Goal: Information Seeking & Learning: Learn about a topic

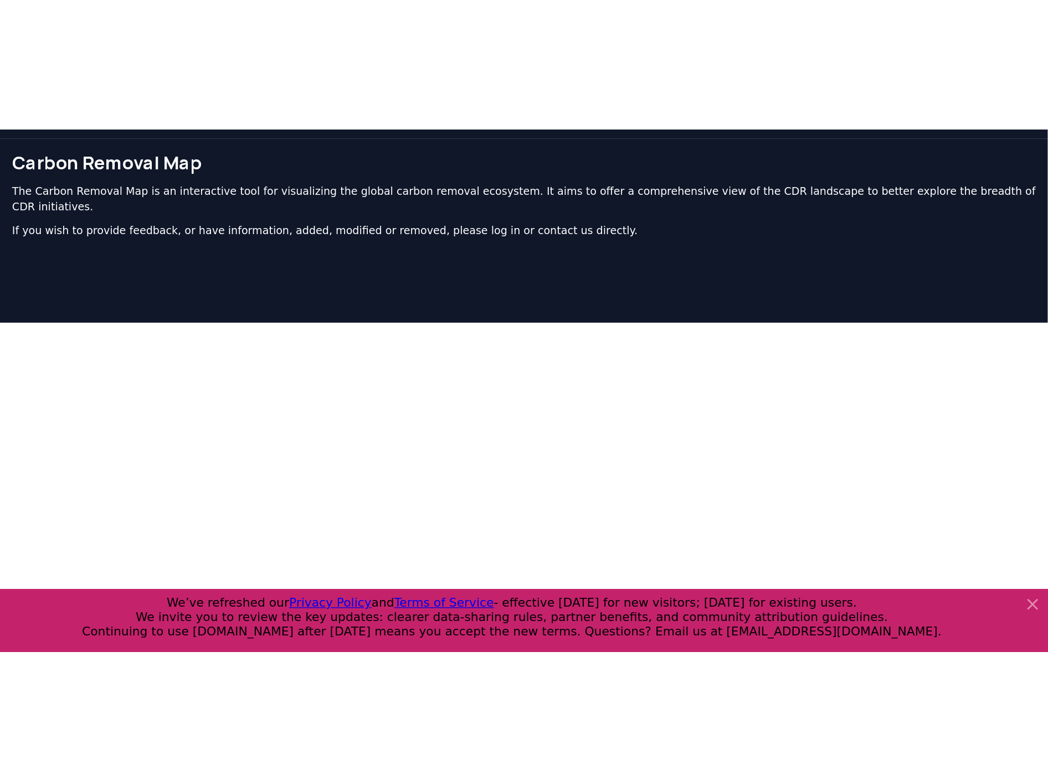
scroll to position [33, 0]
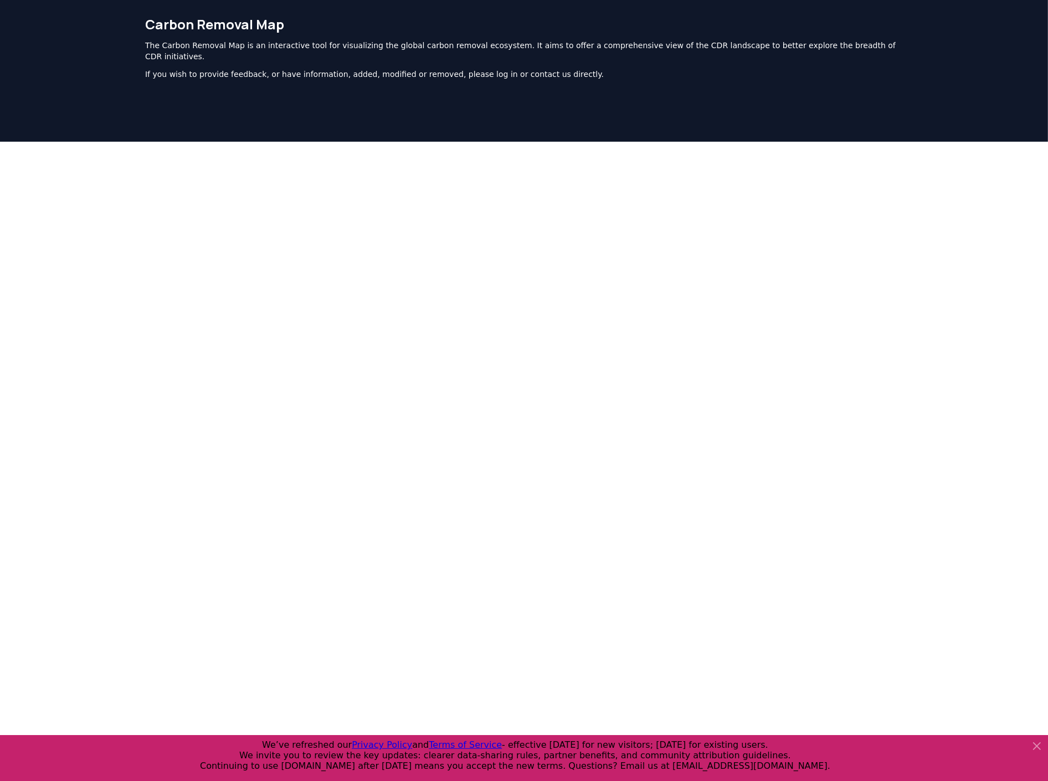
drag, startPoint x: 164, startPoint y: 65, endPoint x: 214, endPoint y: 65, distance: 49.8
click at [164, 69] on p "If you wish to provide feedback, or have information, added, modified or remove…" at bounding box center [524, 74] width 758 height 11
click at [216, 69] on p "If you wish to provide feedback, or have information, added, modified or remove…" at bounding box center [524, 74] width 758 height 11
click at [308, 69] on p "If you wish to provide feedback, or have information, added, modified or remove…" at bounding box center [524, 74] width 758 height 11
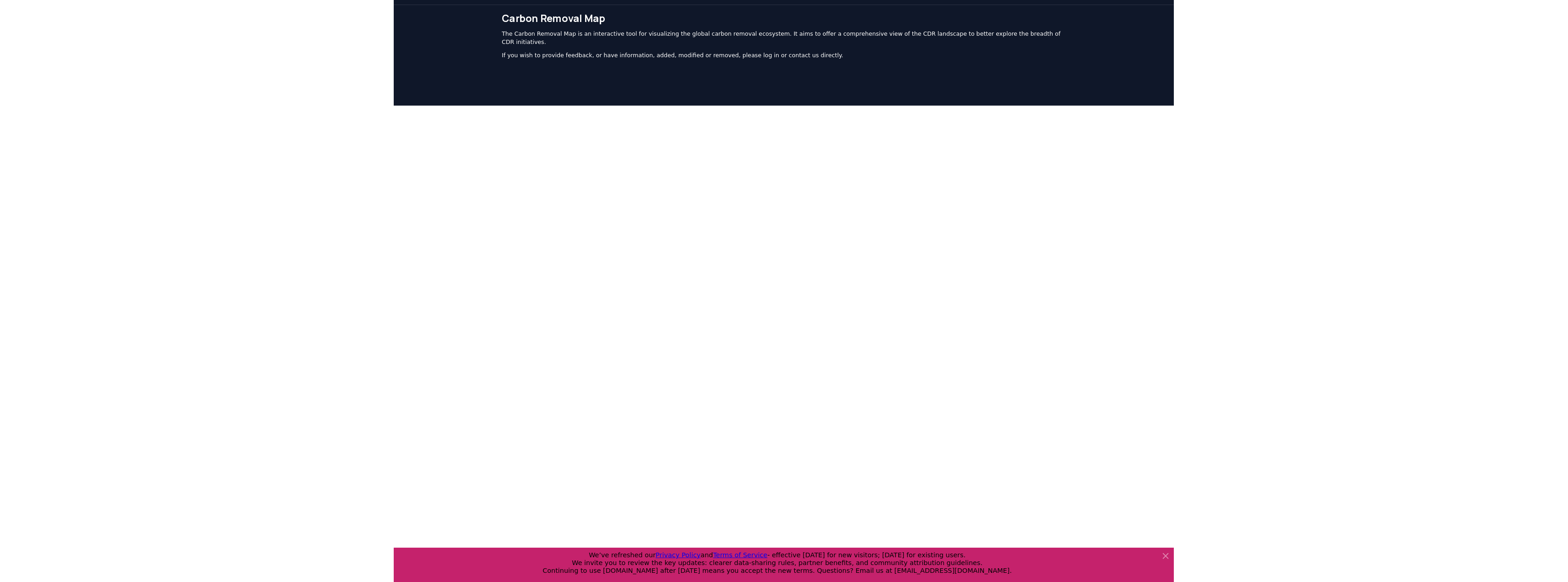
scroll to position [0, 0]
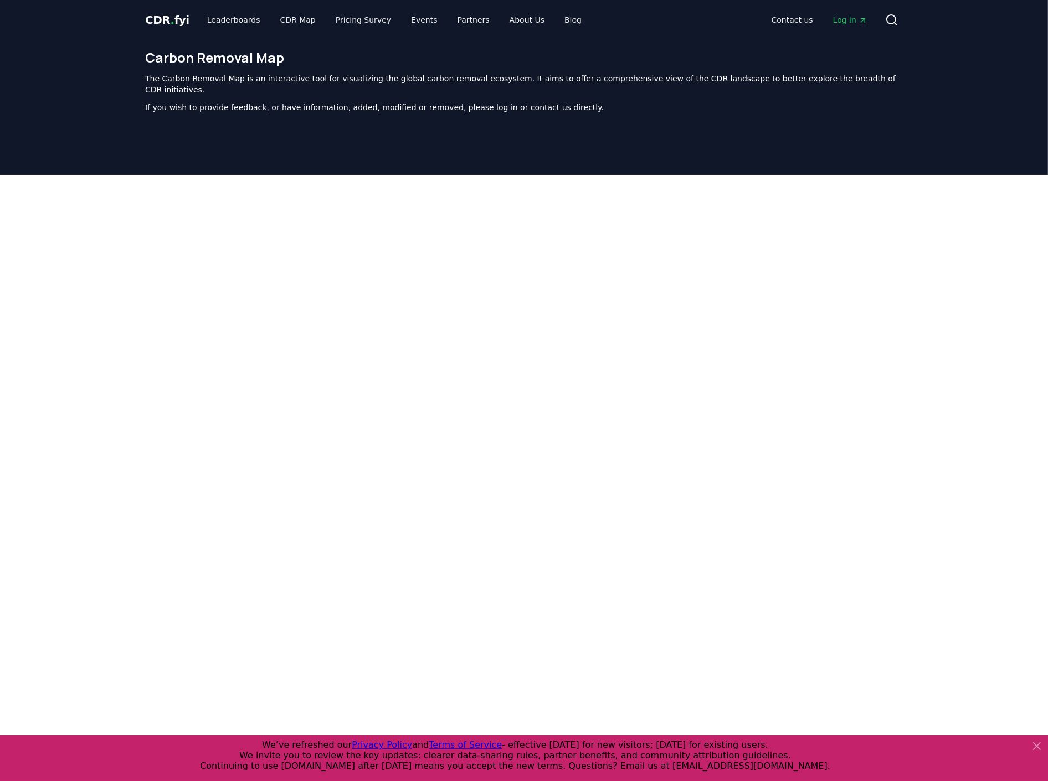
drag, startPoint x: 932, startPoint y: 455, endPoint x: 921, endPoint y: 455, distance: 10.5
click at [778, 388] on div at bounding box center [524, 452] width 1048 height 554
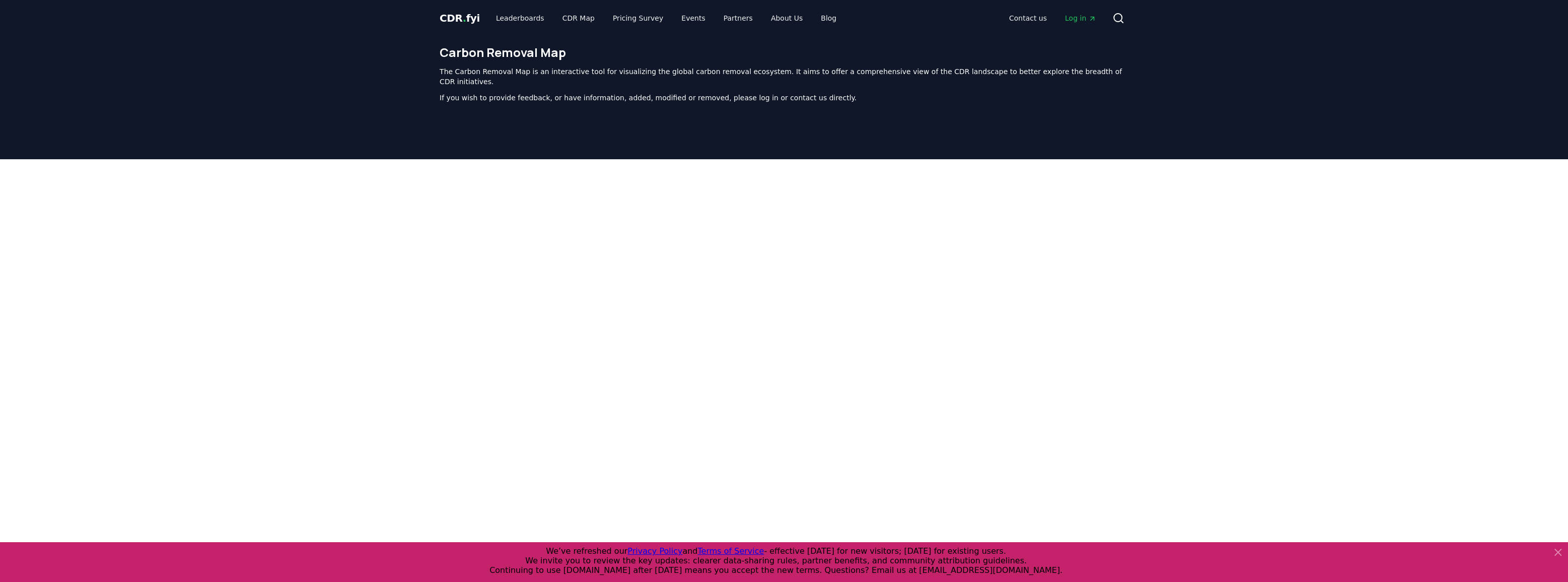
click at [707, 353] on div at bounding box center [784, 411] width 1568 height 504
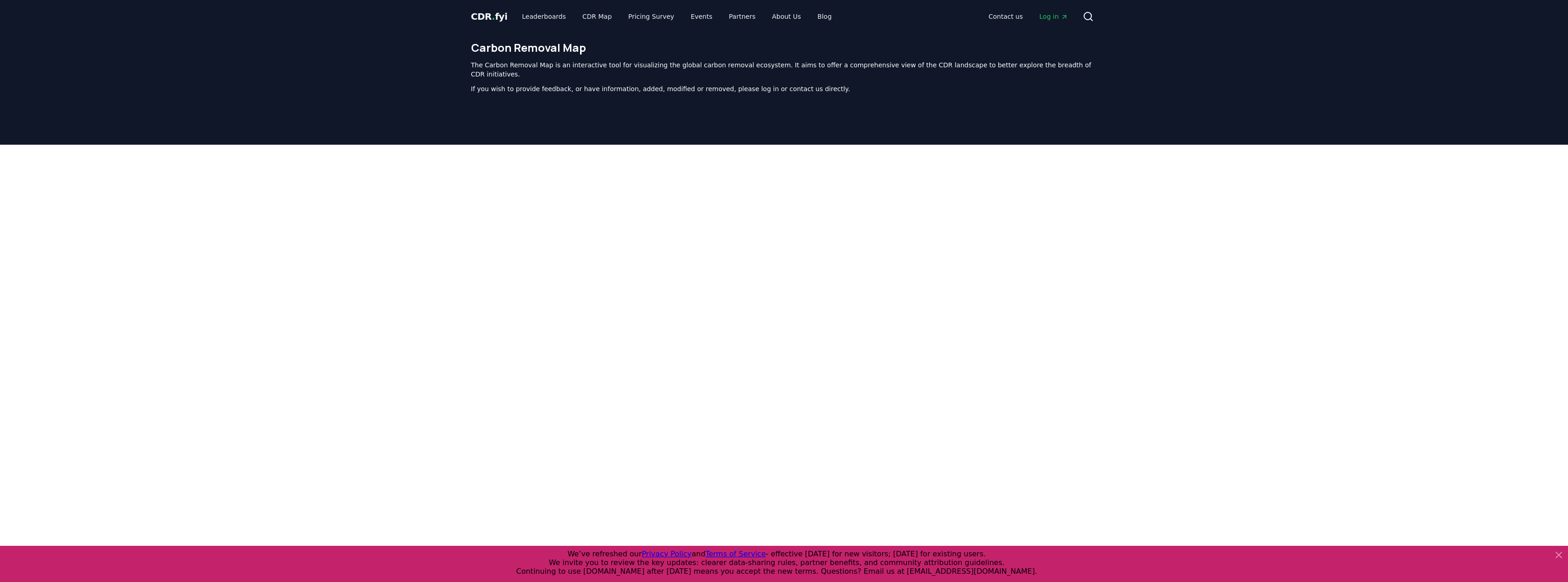
click at [643, 321] on div at bounding box center [784, 374] width 1568 height 458
drag, startPoint x: 407, startPoint y: 110, endPoint x: 500, endPoint y: 64, distance: 103.8
click at [407, 110] on header "Carbon Removal Map The Carbon Removal Map is an interactive tool for visualizin…" at bounding box center [784, 88] width 1568 height 112
click at [499, 50] on h1 "Carbon Removal Map" at bounding box center [784, 48] width 627 height 15
drag, startPoint x: 470, startPoint y: 48, endPoint x: 603, endPoint y: 49, distance: 133.0
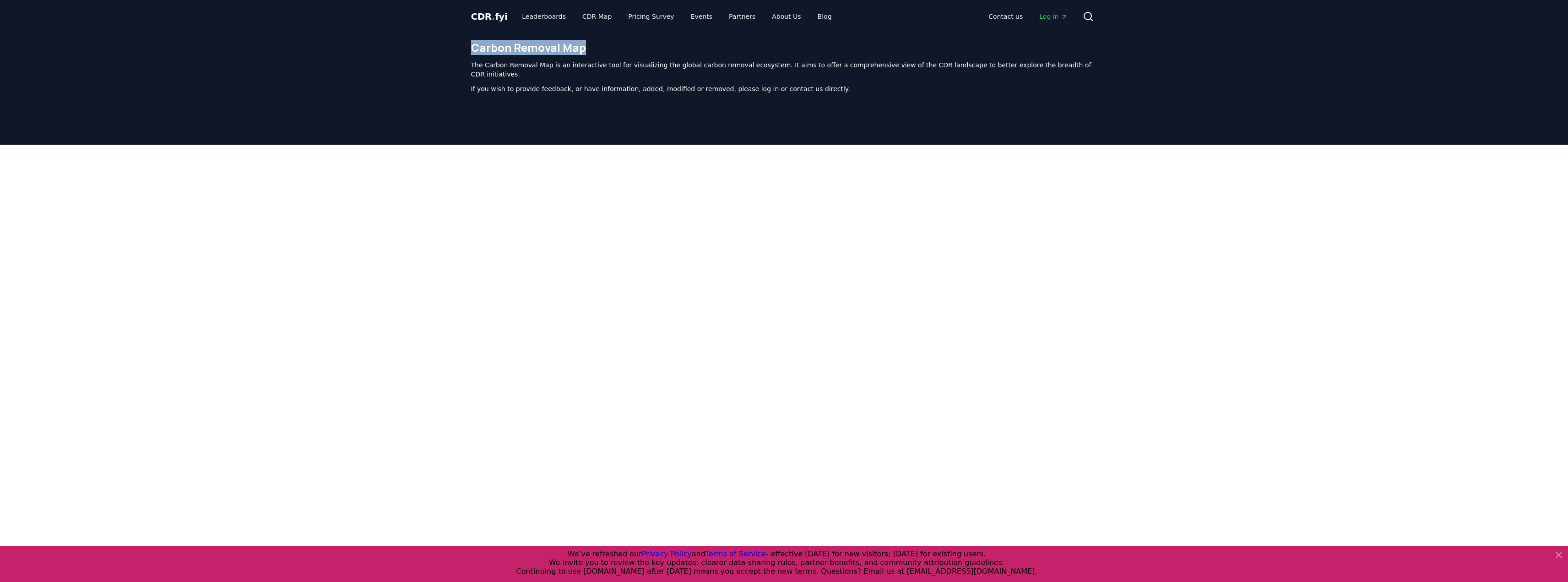
click at [603, 49] on h1 "Carbon Removal Map" at bounding box center [784, 48] width 627 height 15
copy h1 "Carbon Removal Map"
drag, startPoint x: 656, startPoint y: 50, endPoint x: 613, endPoint y: 59, distance: 43.9
click at [643, 50] on h1 "Carbon Removal Map" at bounding box center [784, 48] width 627 height 15
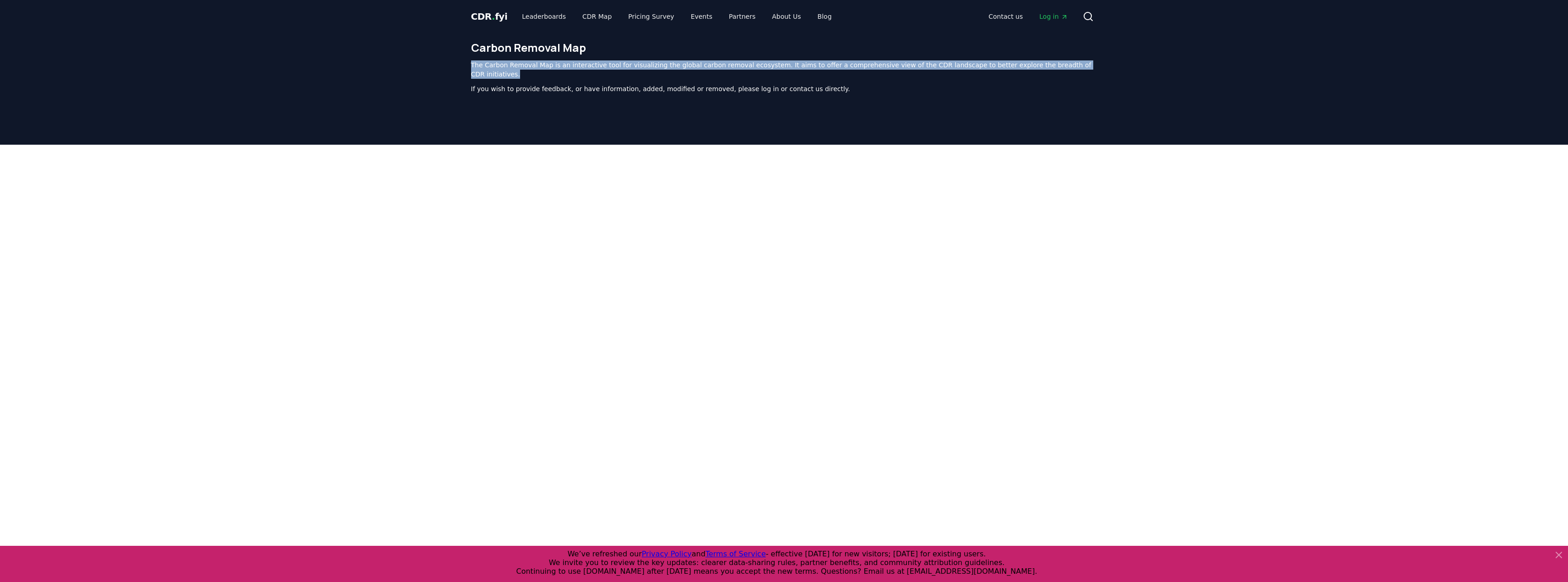
drag, startPoint x: 469, startPoint y: 62, endPoint x: 1085, endPoint y: 69, distance: 616.0
click at [643, 69] on div "Carbon Removal Map The Carbon Removal Map is an interactive tool for visualizin…" at bounding box center [784, 70] width 641 height 75
copy p "The Carbon Removal Map is an interactive tool for visualizing the global carbon…"
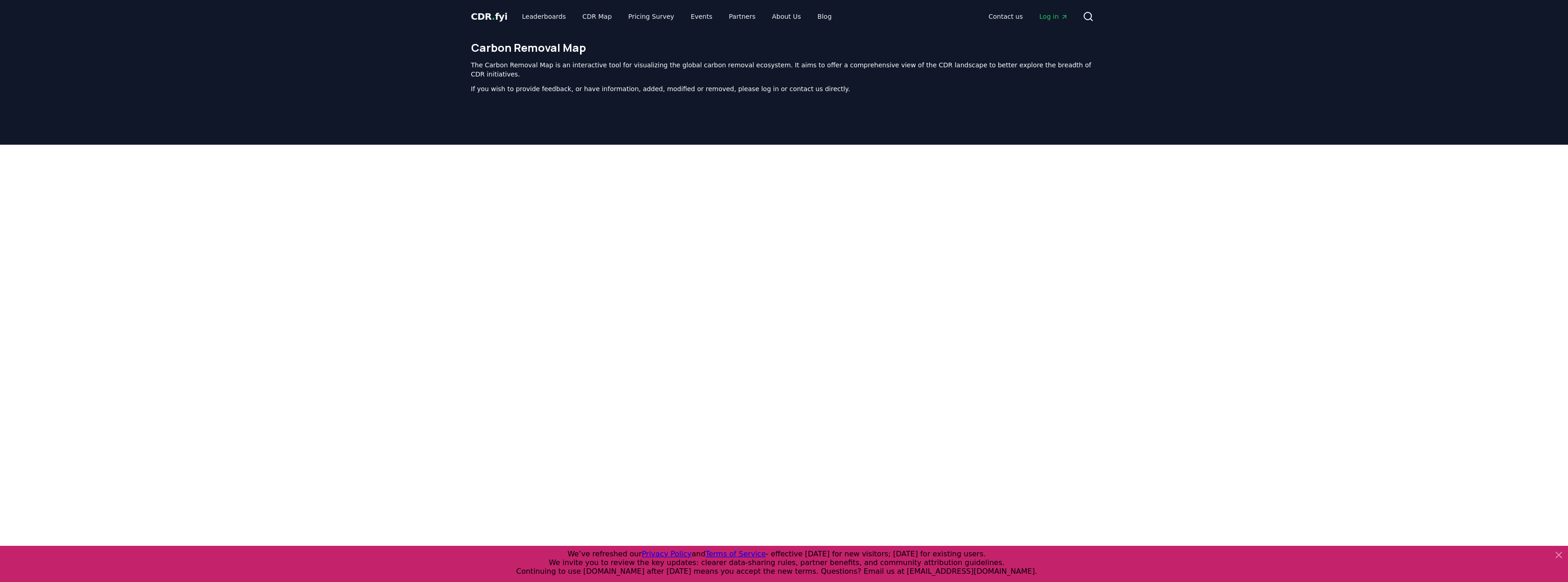
click at [643, 314] on div at bounding box center [784, 374] width 1568 height 458
click at [643, 15] on link "About Us" at bounding box center [786, 17] width 44 height 17
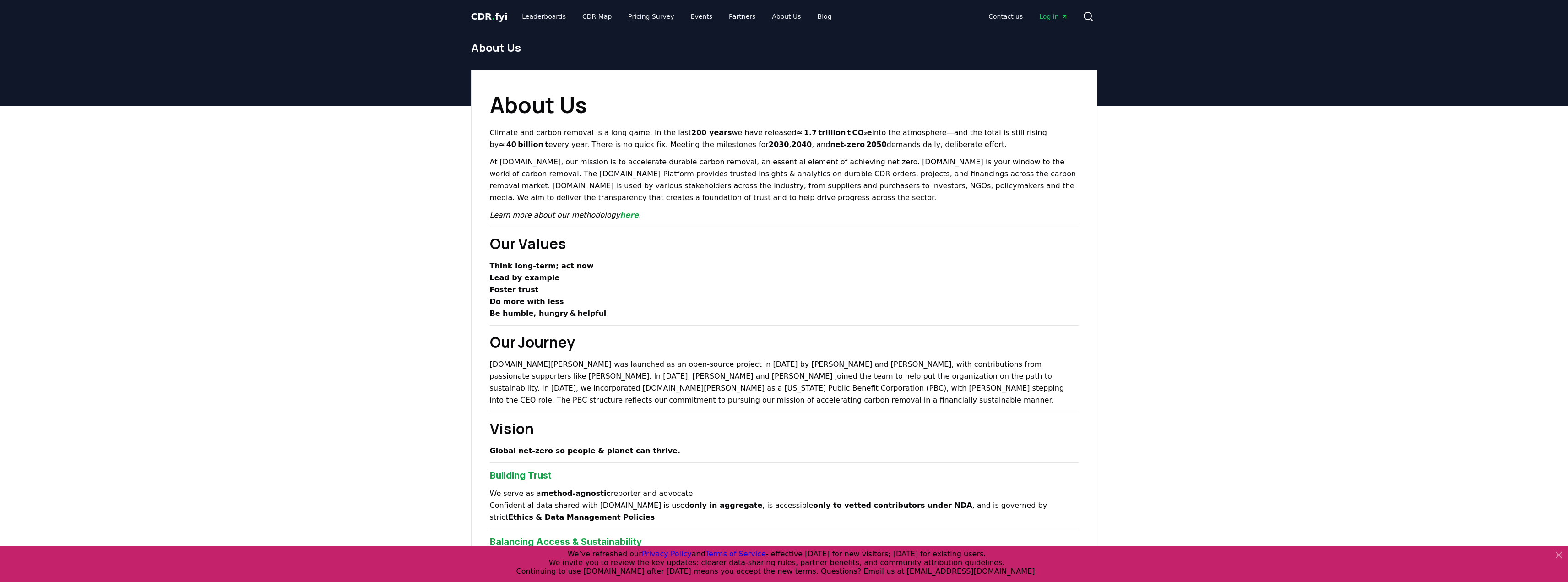
click at [643, 196] on p "At CDR.fyi, our mission is to accelerate durable carbon removal, an essential e…" at bounding box center [784, 180] width 589 height 48
click at [643, 212] on p "Learn more about our methodology here ." at bounding box center [784, 215] width 589 height 12
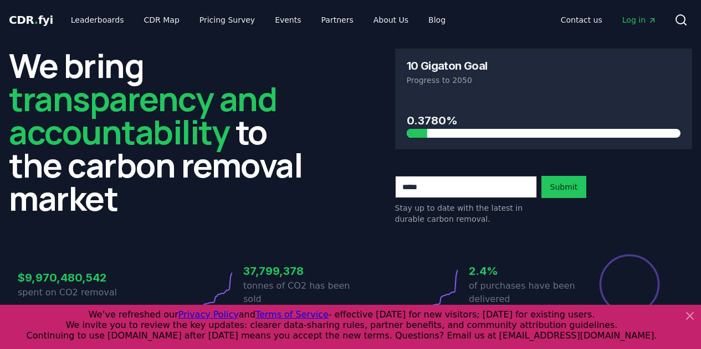
scroll to position [656, 0]
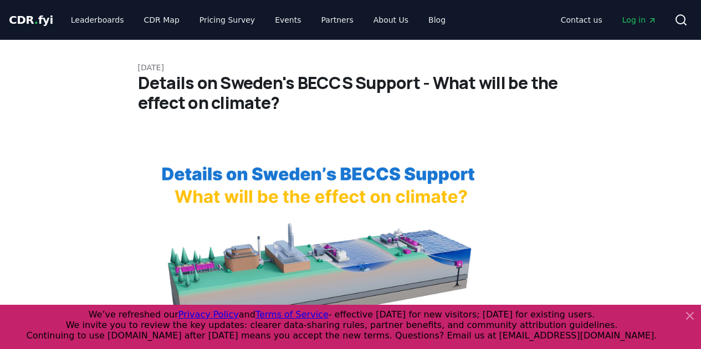
scroll to position [388, 0]
